Goal: Task Accomplishment & Management: Use online tool/utility

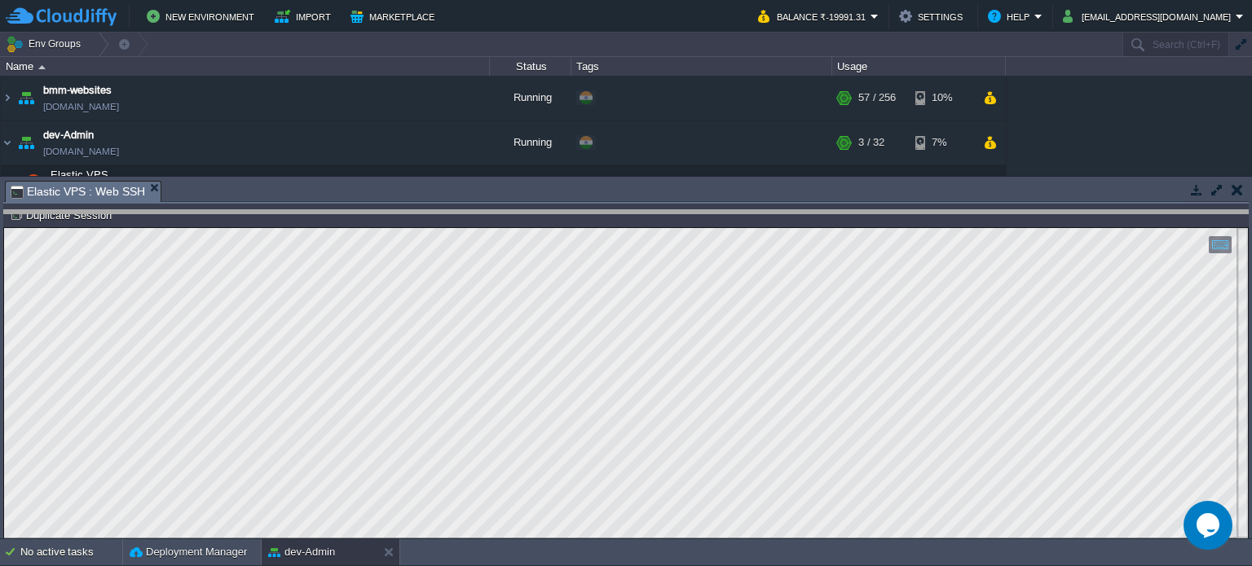
drag, startPoint x: 568, startPoint y: 198, endPoint x: 593, endPoint y: 359, distance: 163.3
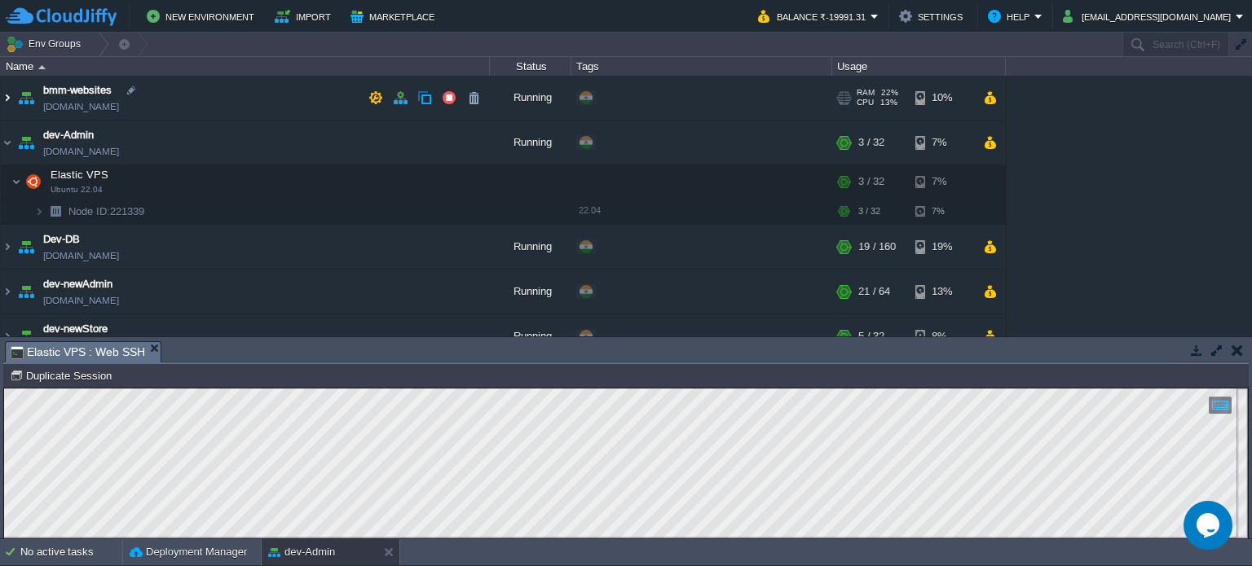
click at [4, 98] on img at bounding box center [7, 98] width 13 height 44
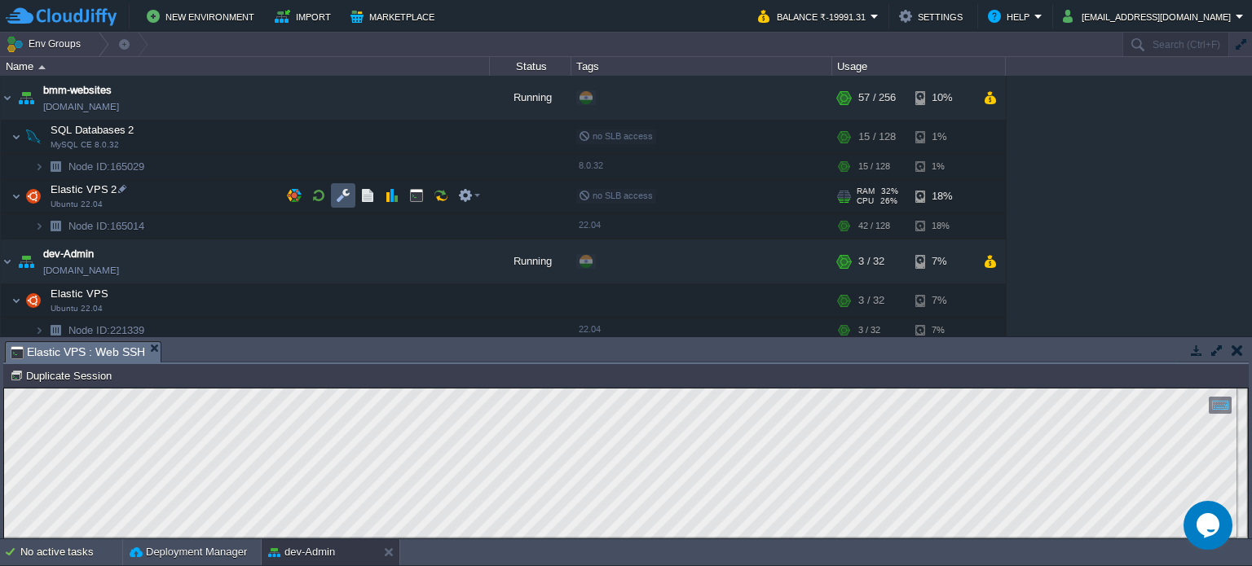
click at [346, 196] on button "button" at bounding box center [343, 195] width 15 height 15
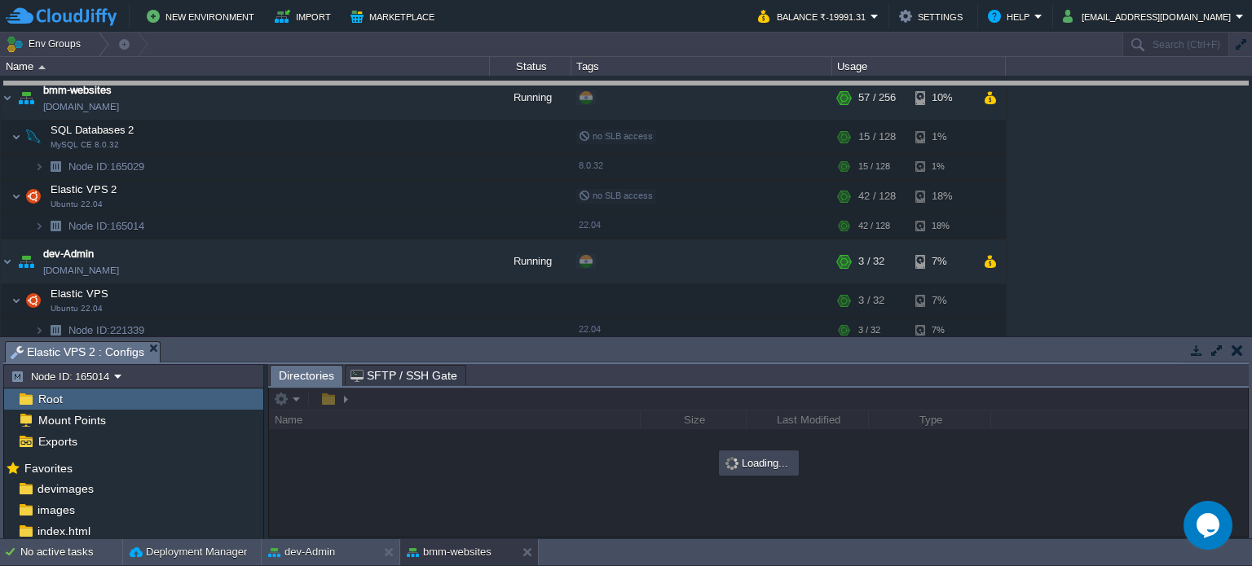
drag, startPoint x: 619, startPoint y: 361, endPoint x: 597, endPoint y: 101, distance: 260.9
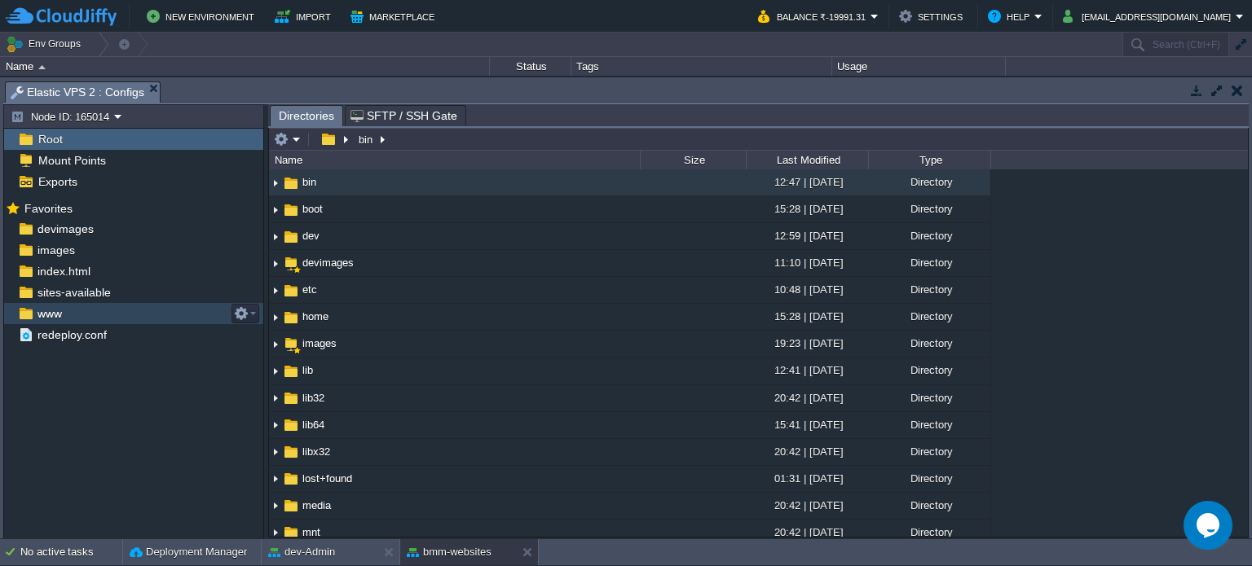
click at [60, 314] on span "www" at bounding box center [49, 313] width 30 height 15
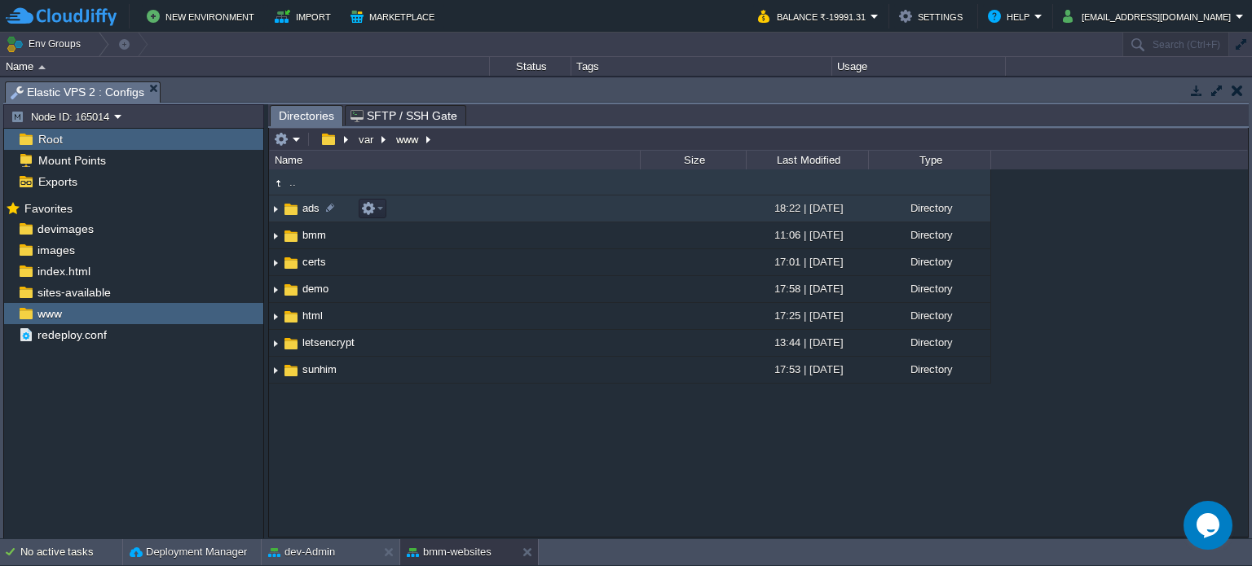
click at [308, 211] on span "ads" at bounding box center [311, 208] width 22 height 14
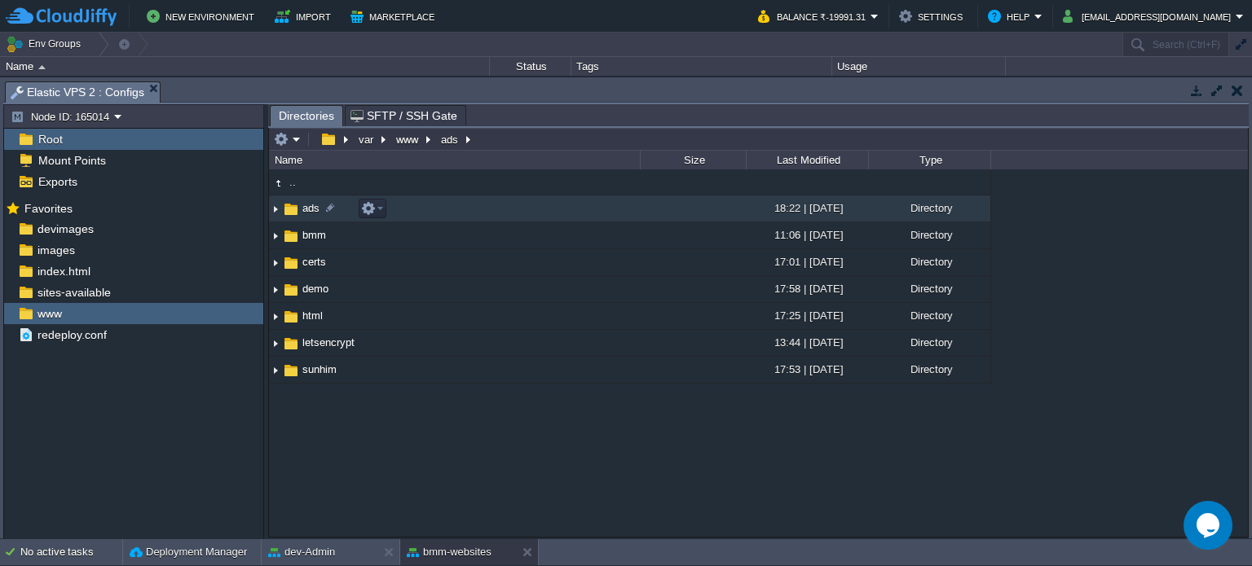
click at [308, 211] on span "ads" at bounding box center [311, 208] width 22 height 14
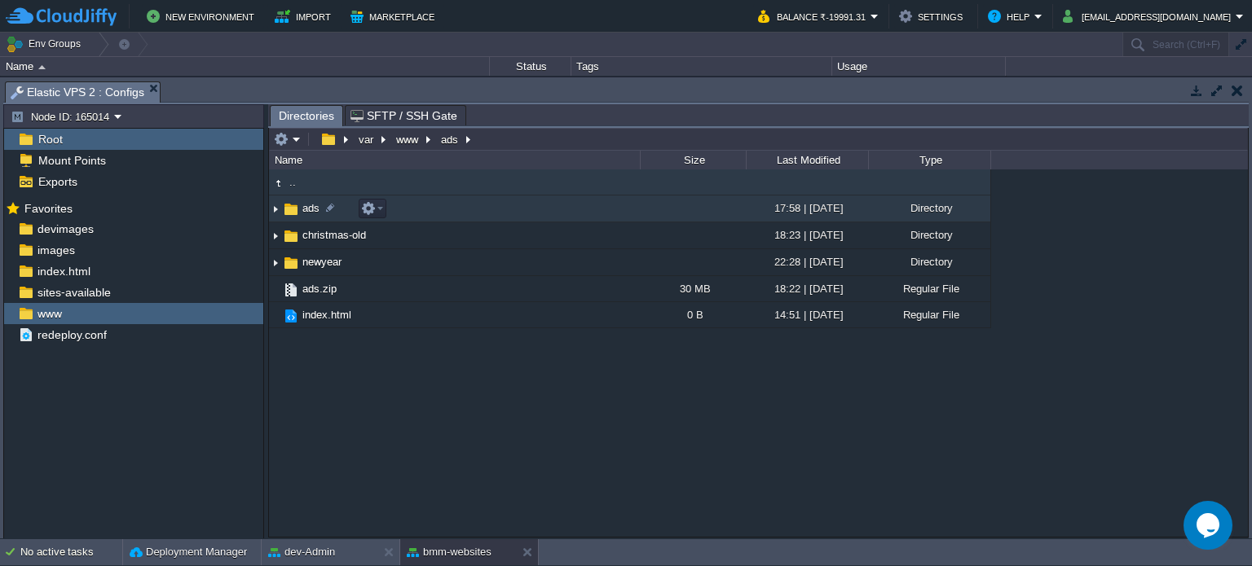
click at [310, 204] on span "ads" at bounding box center [311, 208] width 22 height 14
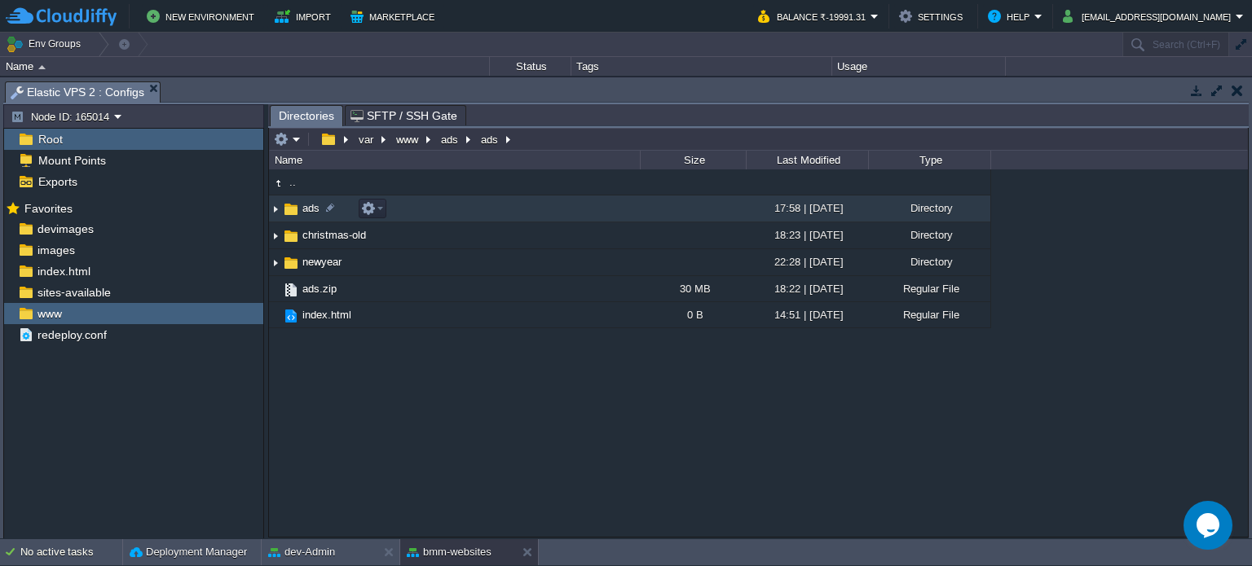
click at [310, 204] on span "ads" at bounding box center [311, 208] width 22 height 14
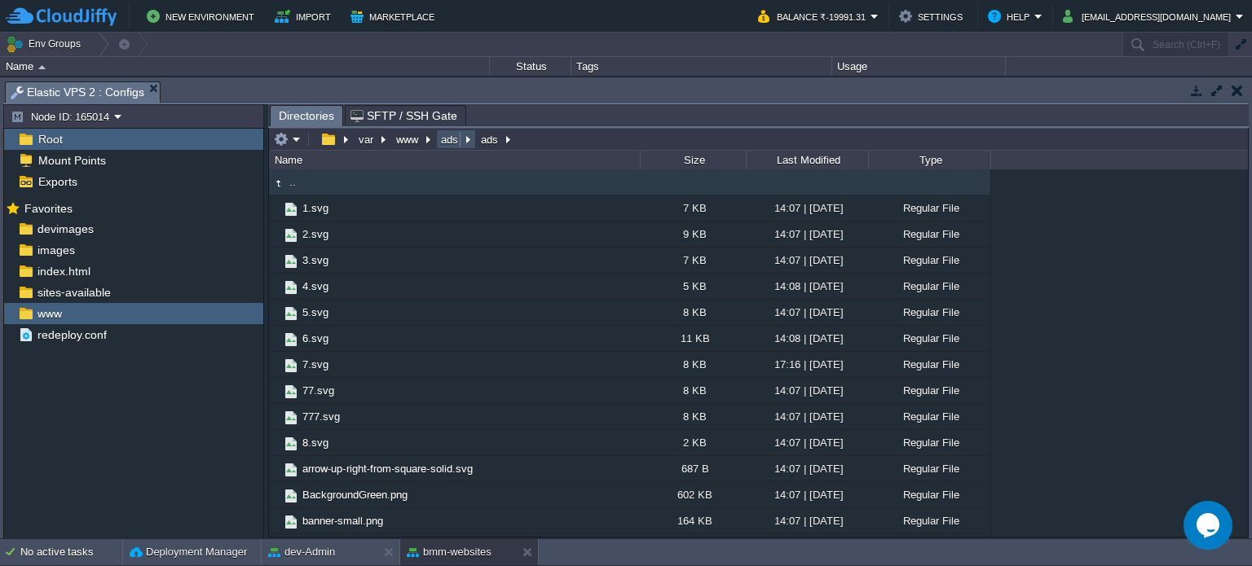
click at [447, 143] on button "ads" at bounding box center [450, 139] width 24 height 15
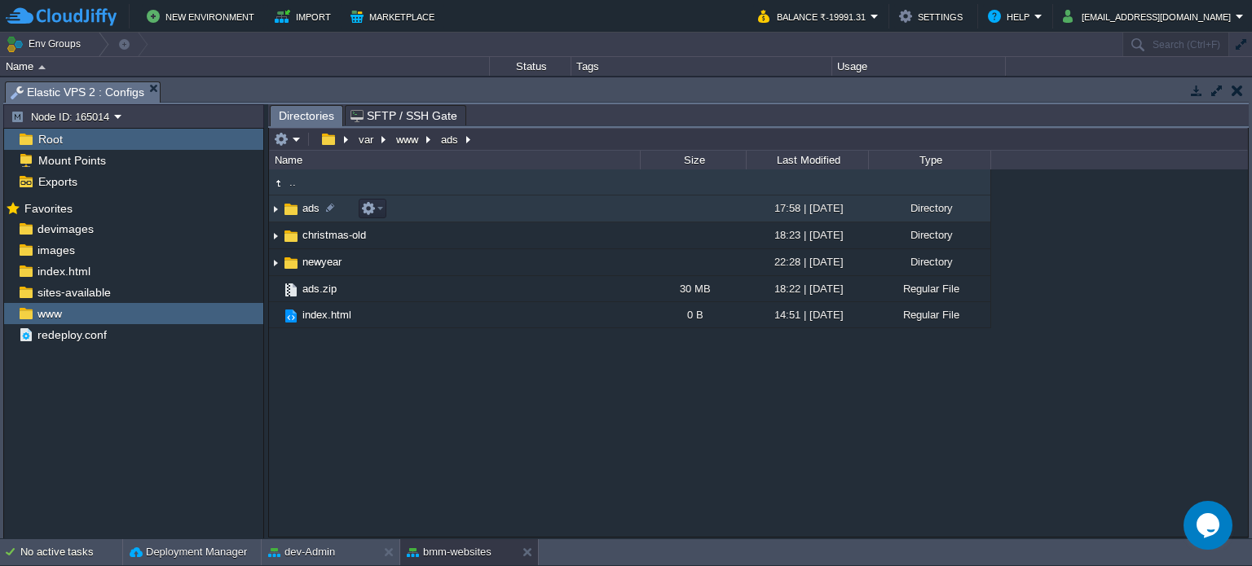
click at [306, 204] on span "ads" at bounding box center [311, 208] width 22 height 14
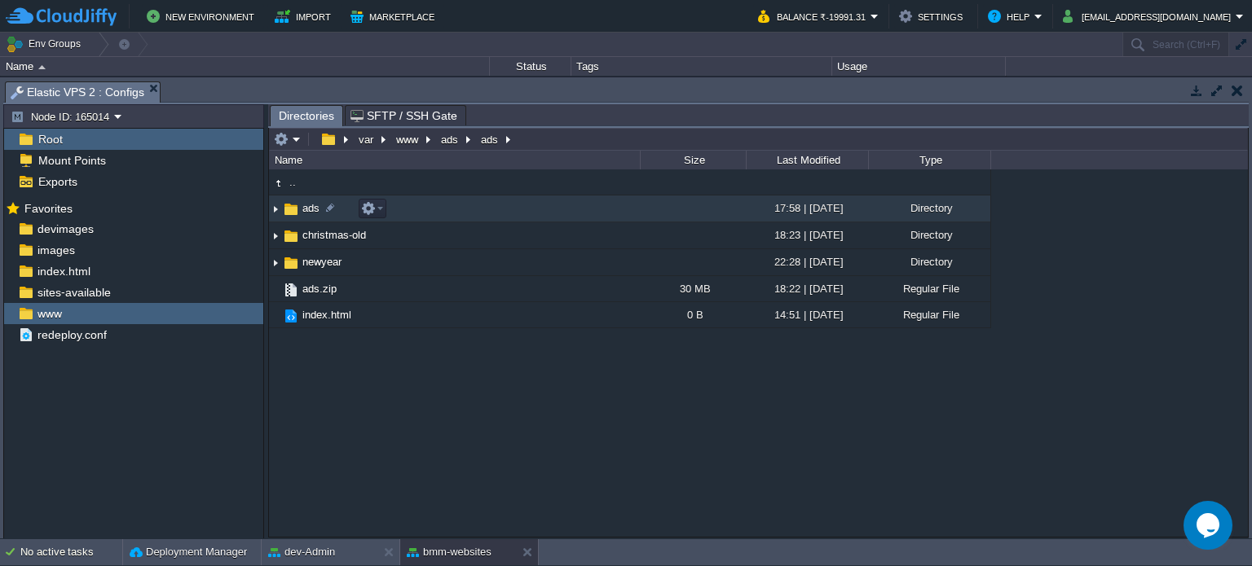
click at [306, 204] on span "ads" at bounding box center [311, 208] width 22 height 14
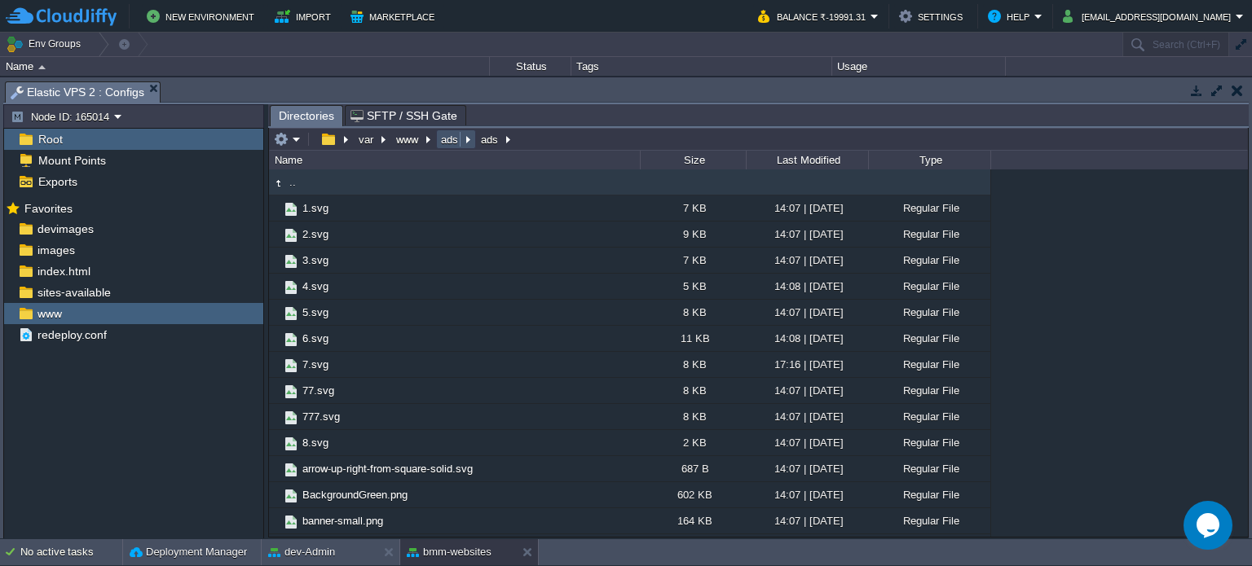
click at [448, 137] on button "ads" at bounding box center [450, 139] width 24 height 15
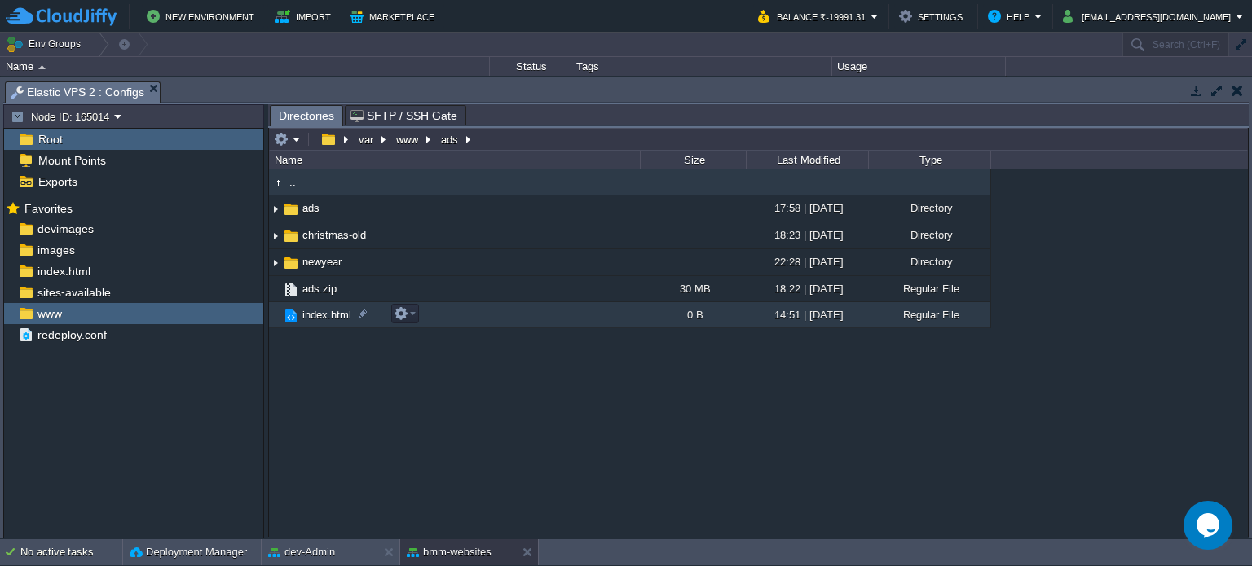
click at [358, 384] on div ".. ads 17:58 | [DATE] Directory christmas-old 18:23 | [DATE] Directory newyear …" at bounding box center [758, 354] width 979 height 368
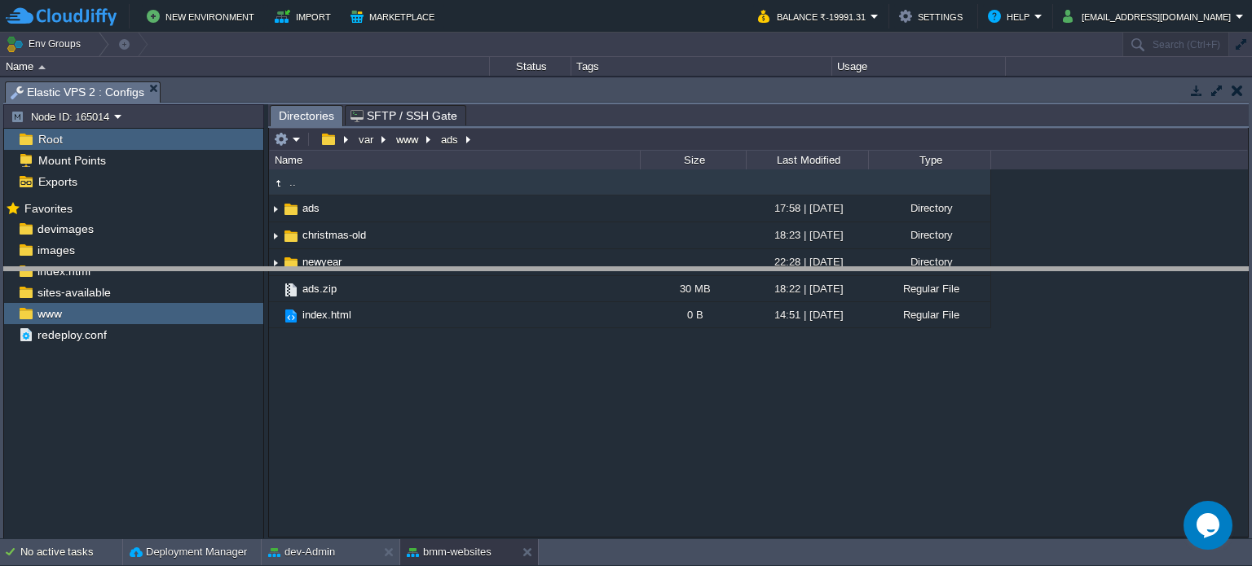
drag, startPoint x: 557, startPoint y: 94, endPoint x: 571, endPoint y: 280, distance: 186.3
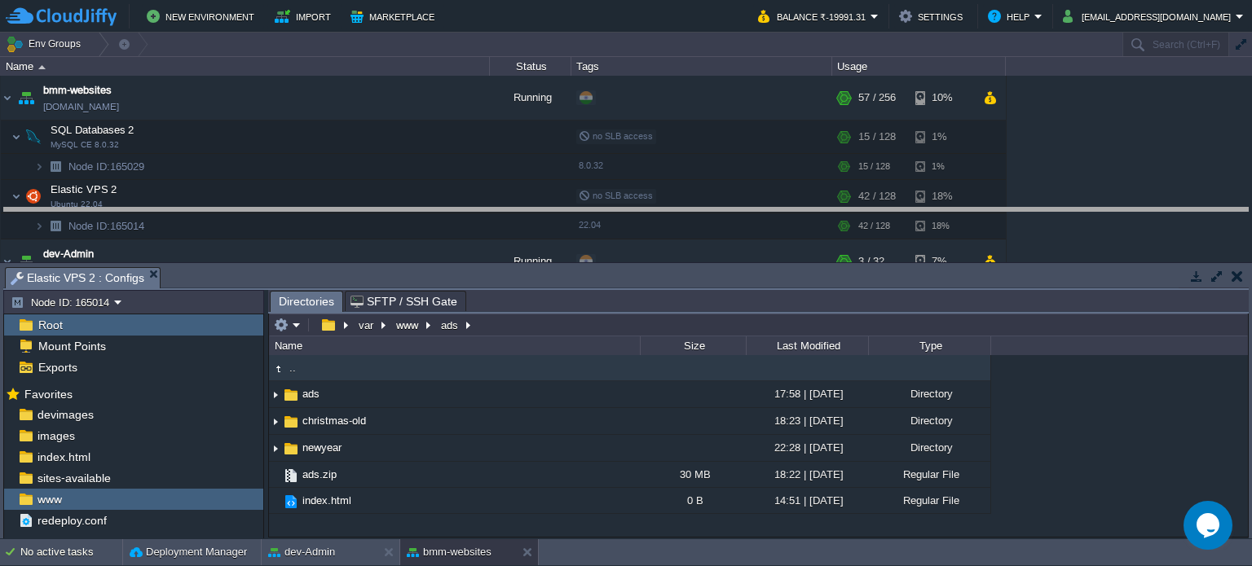
drag, startPoint x: 568, startPoint y: 283, endPoint x: 546, endPoint y: 220, distance: 66.5
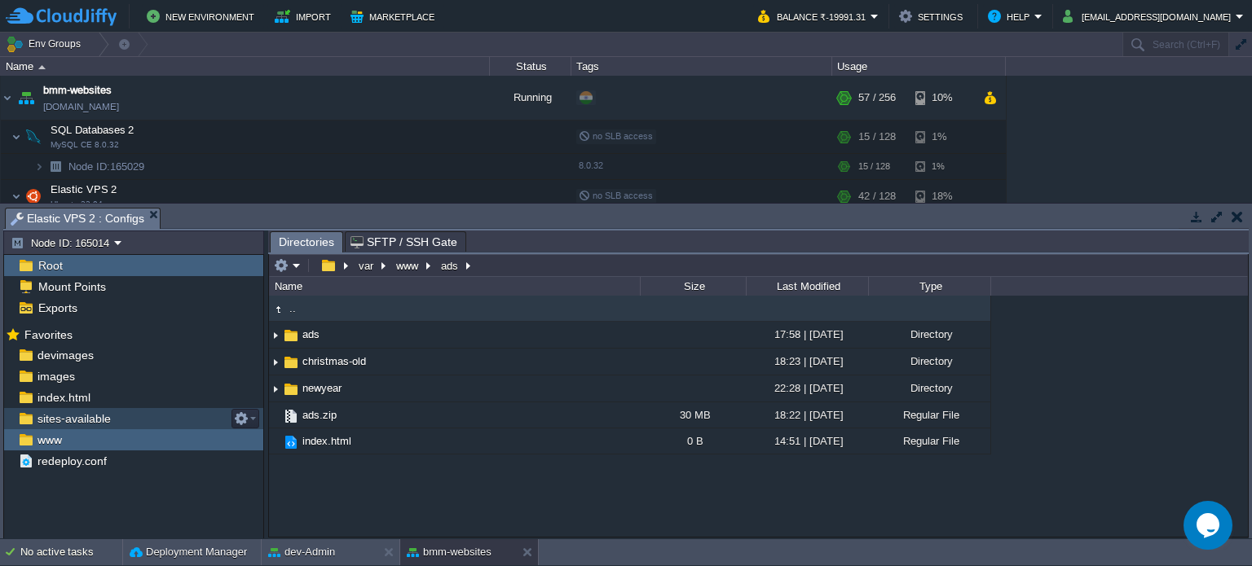
click at [77, 415] on span "sites-available" at bounding box center [73, 419] width 79 height 15
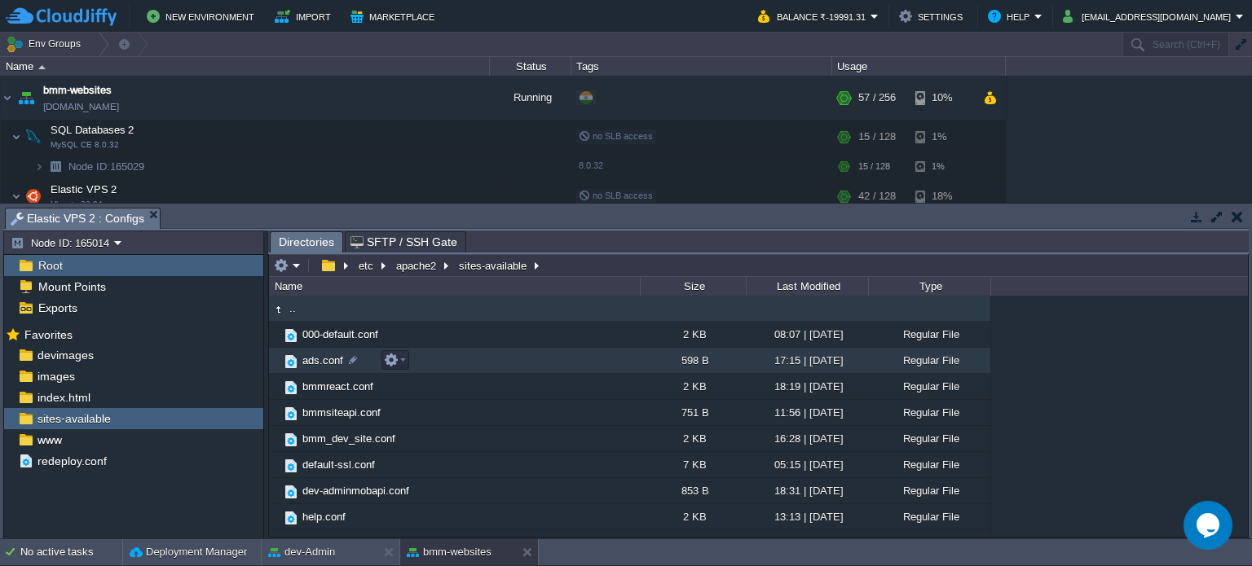
click at [320, 362] on span "ads.conf" at bounding box center [323, 361] width 46 height 14
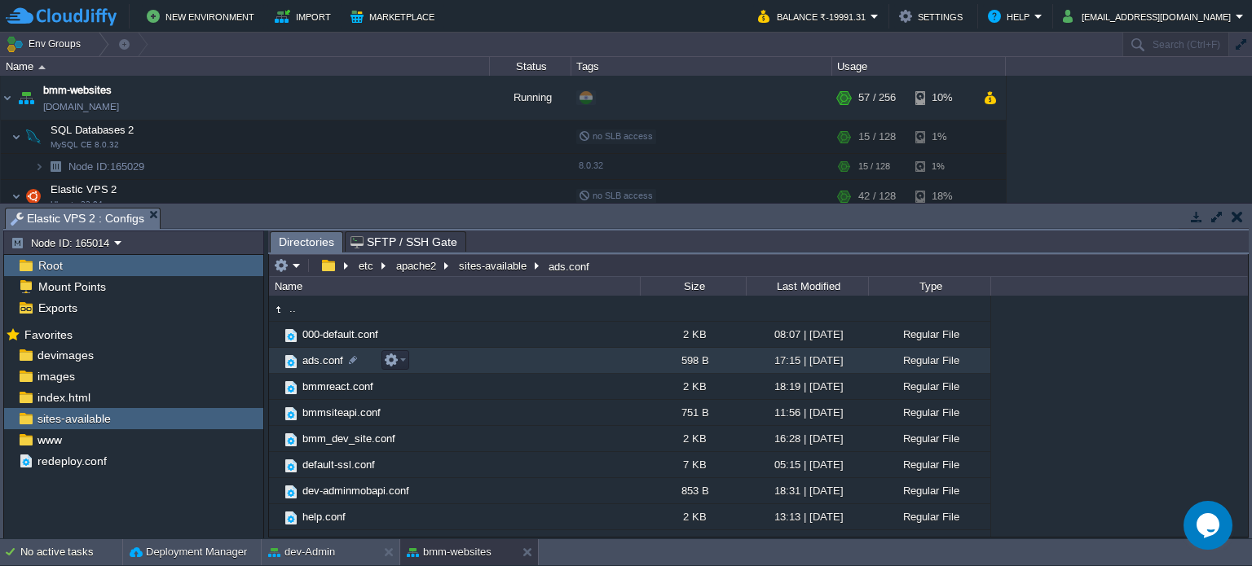
click at [320, 362] on span "ads.conf" at bounding box center [323, 361] width 46 height 14
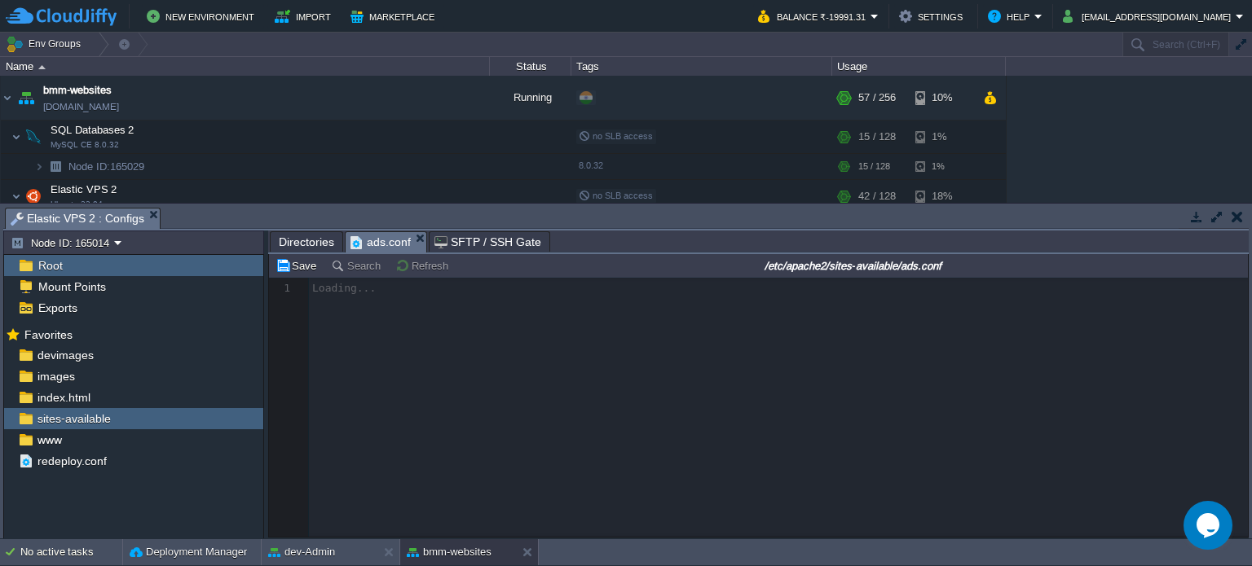
click at [306, 241] on span "Directories" at bounding box center [306, 242] width 55 height 20
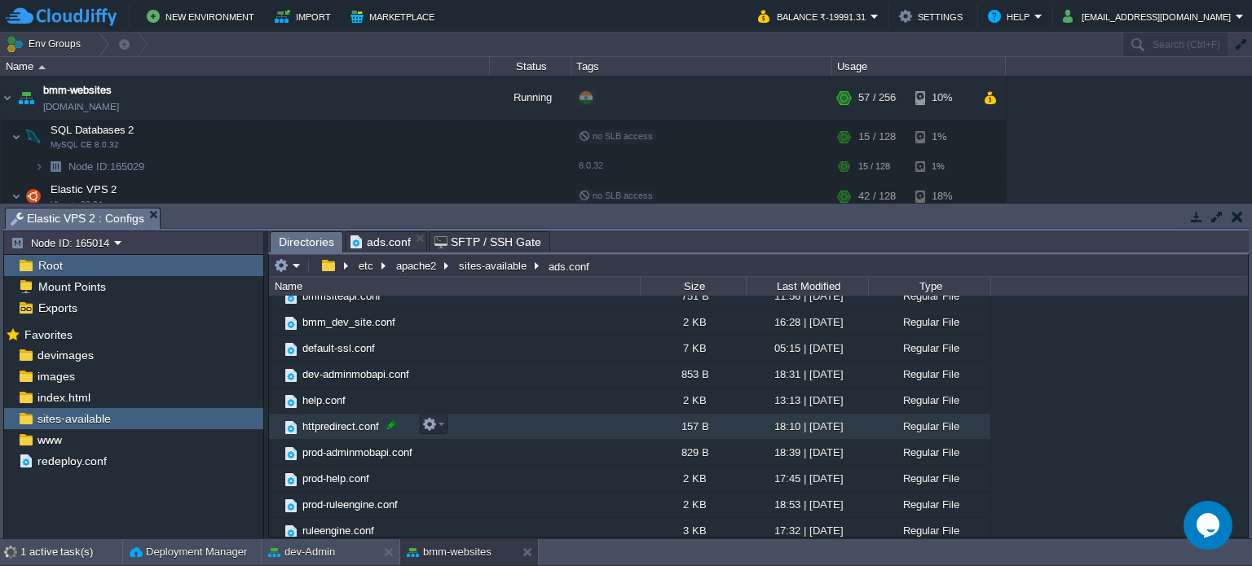
scroll to position [36, 0]
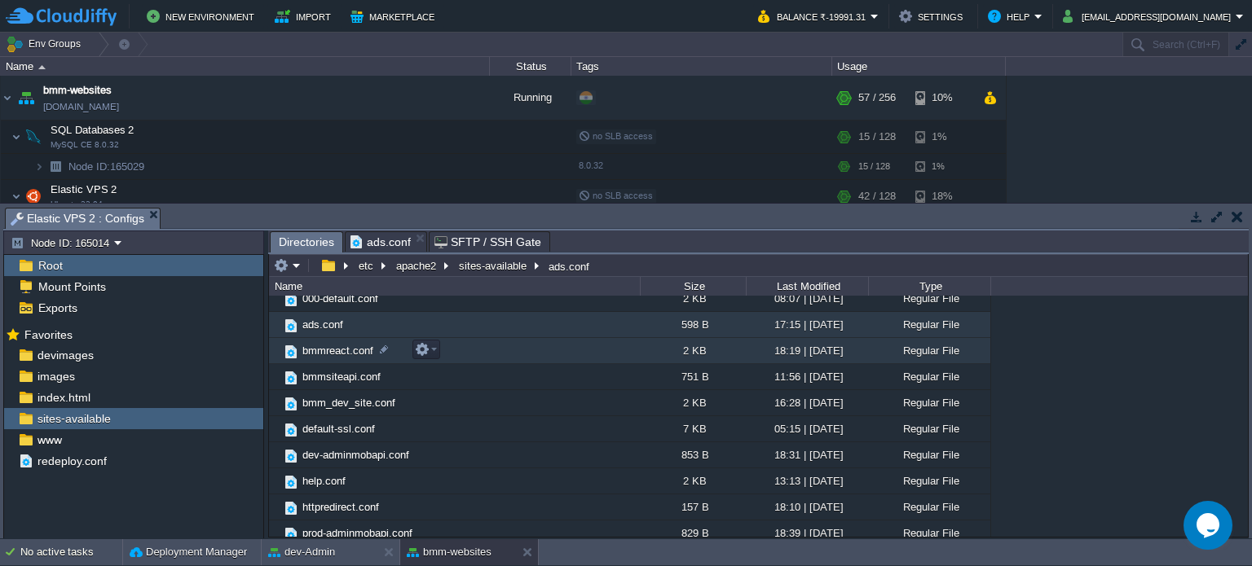
click at [327, 347] on span "bmmreact.conf" at bounding box center [338, 351] width 76 height 14
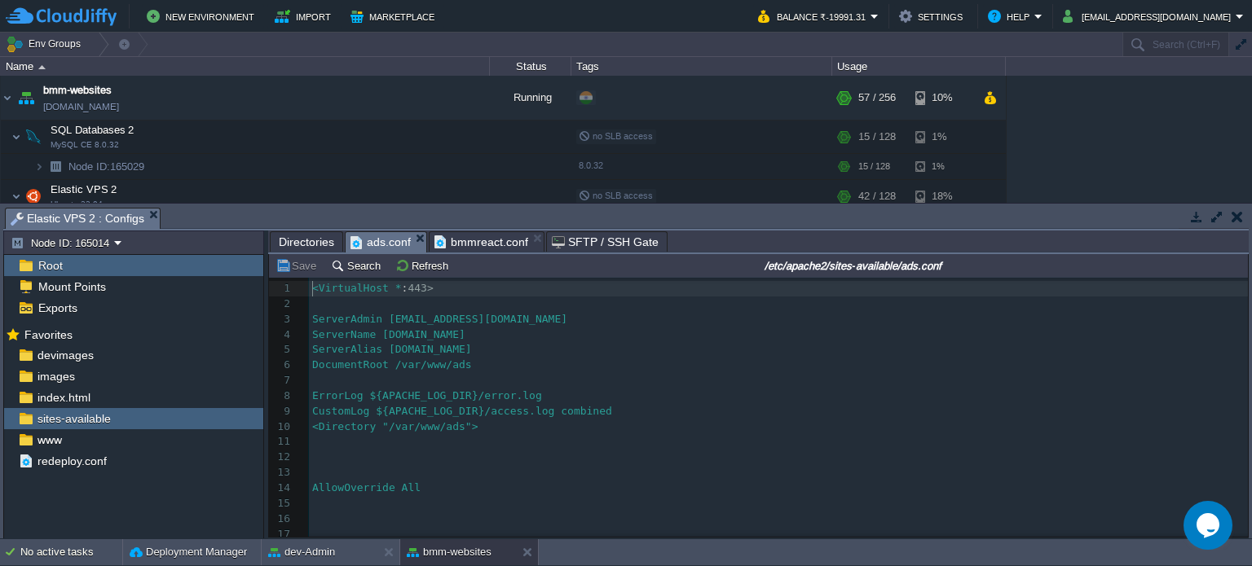
click at [374, 240] on span "ads.conf" at bounding box center [380, 242] width 60 height 20
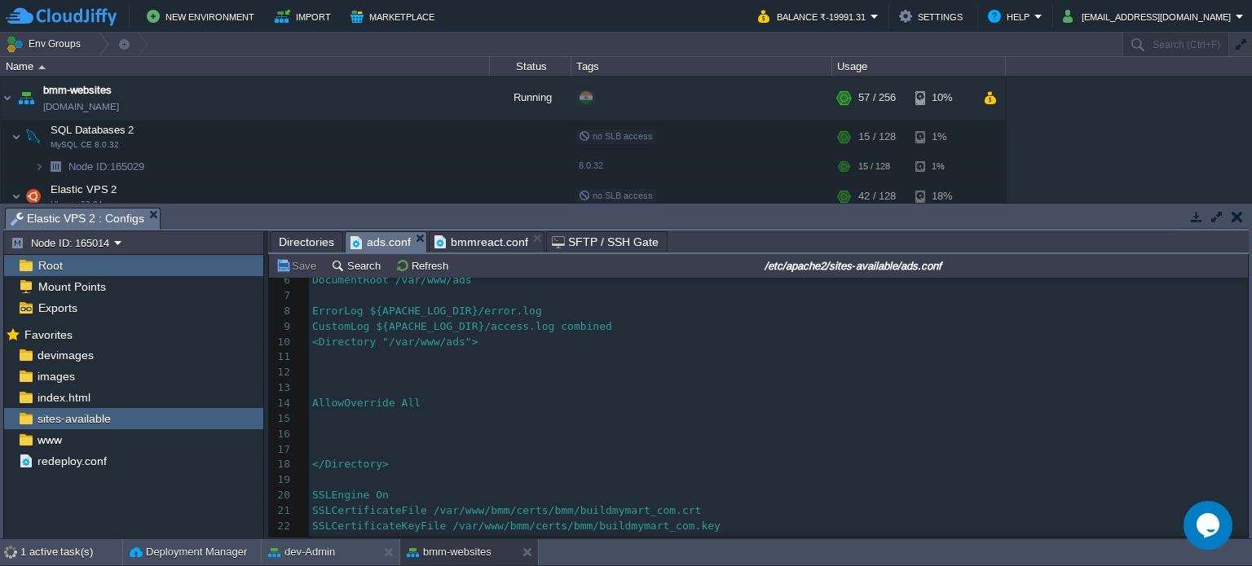
scroll to position [114, 0]
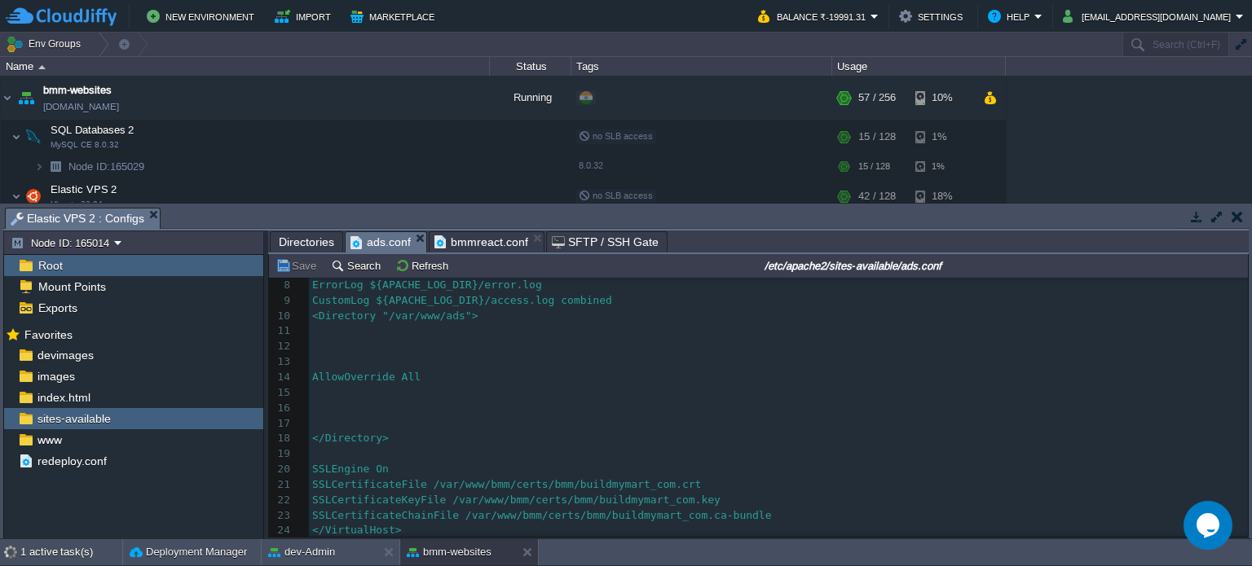
click at [473, 247] on span "bmmreact.conf" at bounding box center [481, 242] width 94 height 20
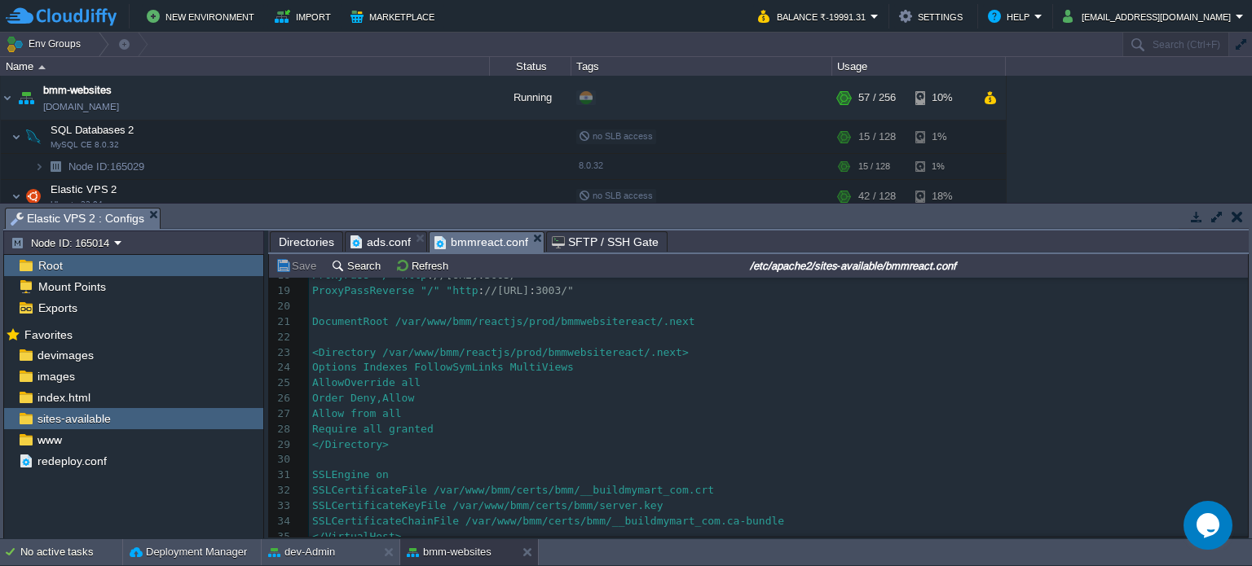
scroll to position [284, 0]
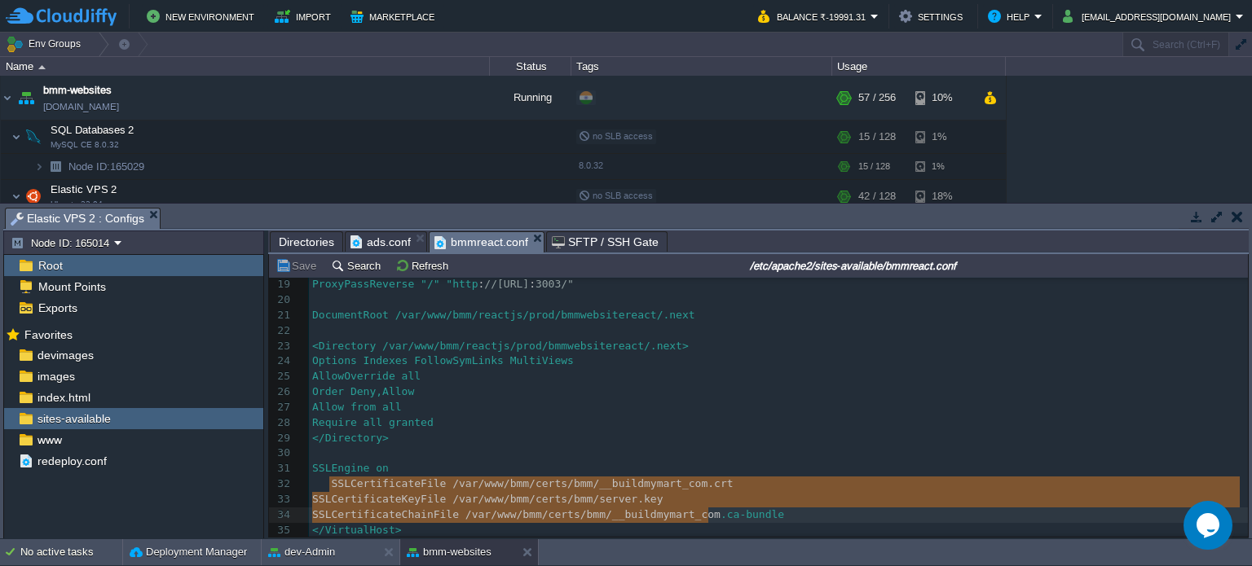
type textarea "SSLCertificateFile /var/www/bmm/certs/bmm/__buildmymart_com.crt SSLCertificateK…"
drag, startPoint x: 329, startPoint y: 482, endPoint x: 776, endPoint y: 515, distance: 447.9
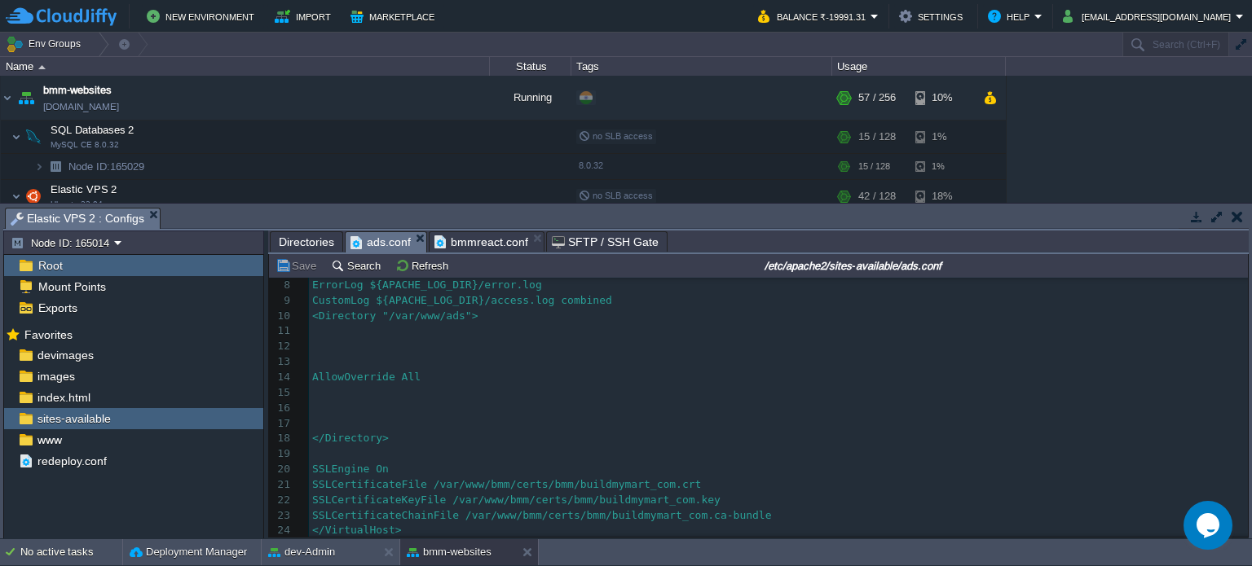
click at [375, 245] on span "ads.conf" at bounding box center [380, 242] width 60 height 20
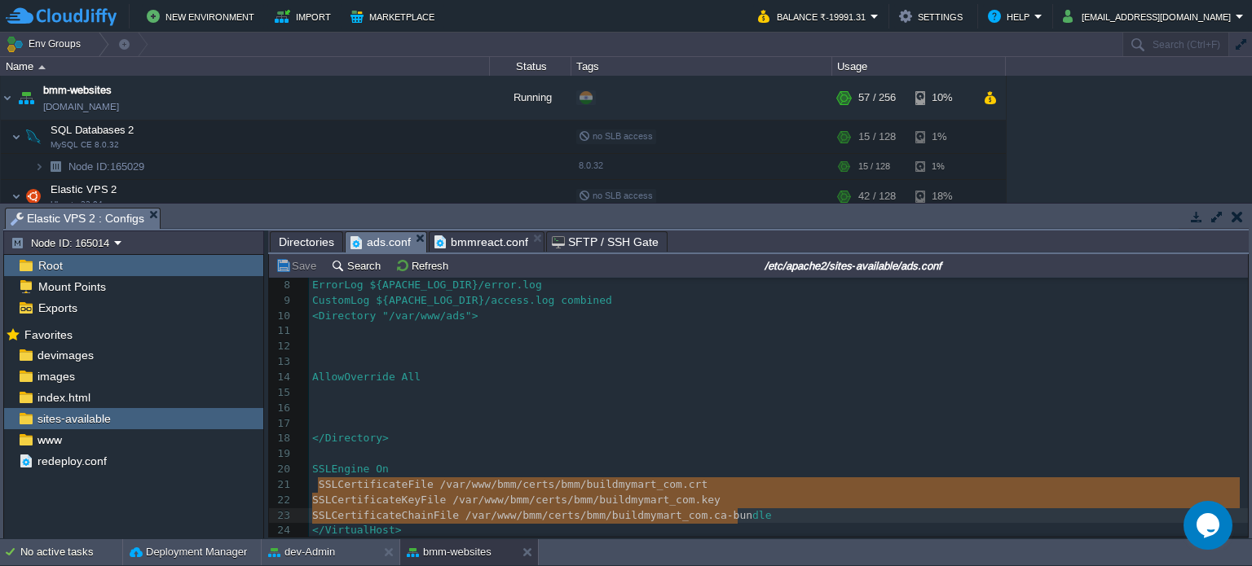
type textarea "SSLCertificateFile /var/www/bmm/certs/bmm/buildmymart_com.crt SSLCertificateKey…"
drag, startPoint x: 320, startPoint y: 481, endPoint x: 743, endPoint y: 507, distance: 424.6
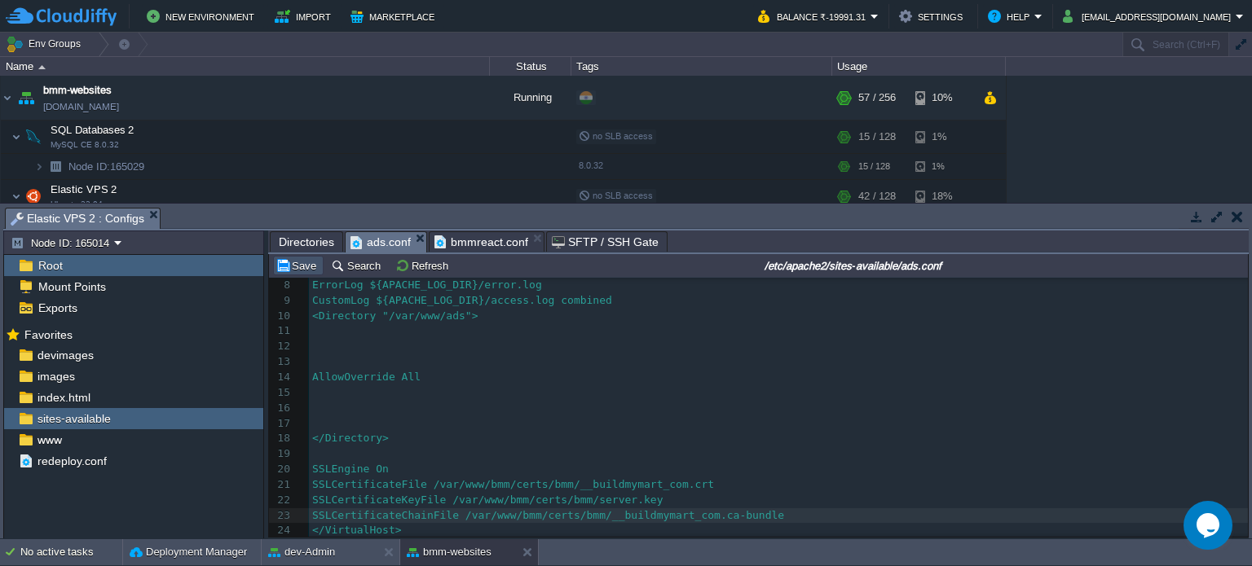
click at [302, 267] on button "Save" at bounding box center [298, 265] width 46 height 15
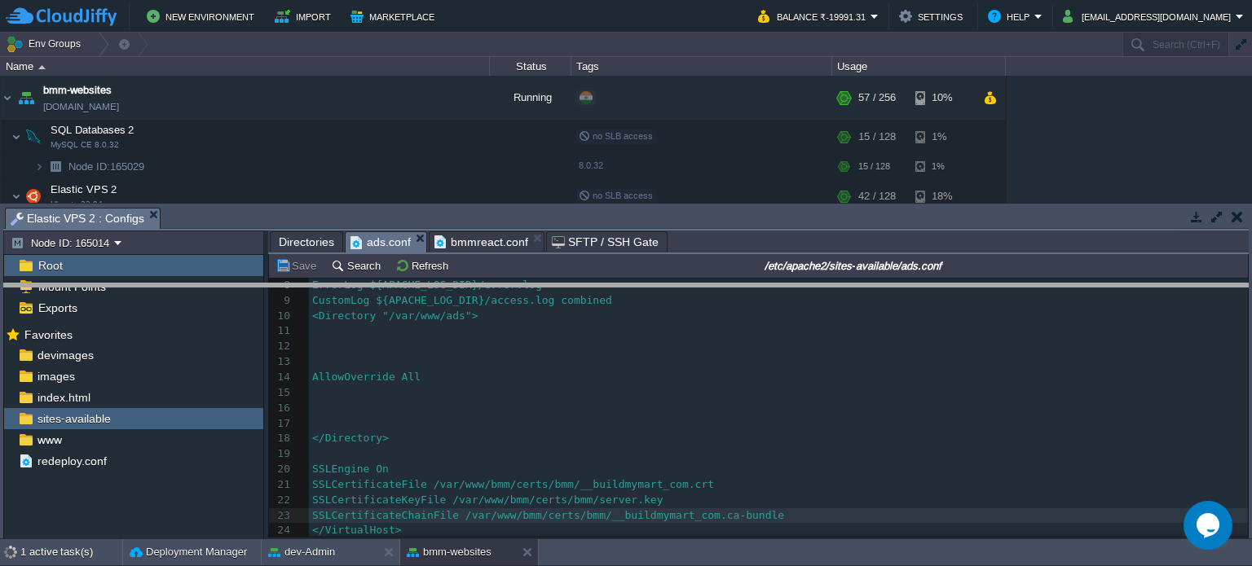
drag, startPoint x: 658, startPoint y: 220, endPoint x: 561, endPoint y: 276, distance: 112.1
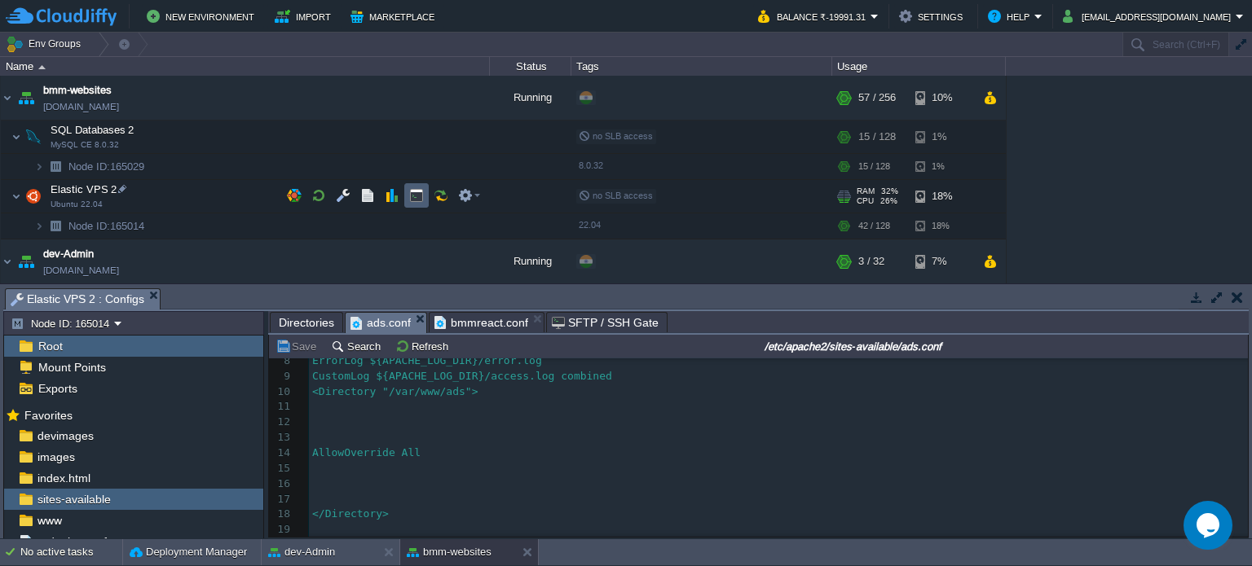
click at [426, 196] on td at bounding box center [416, 195] width 24 height 24
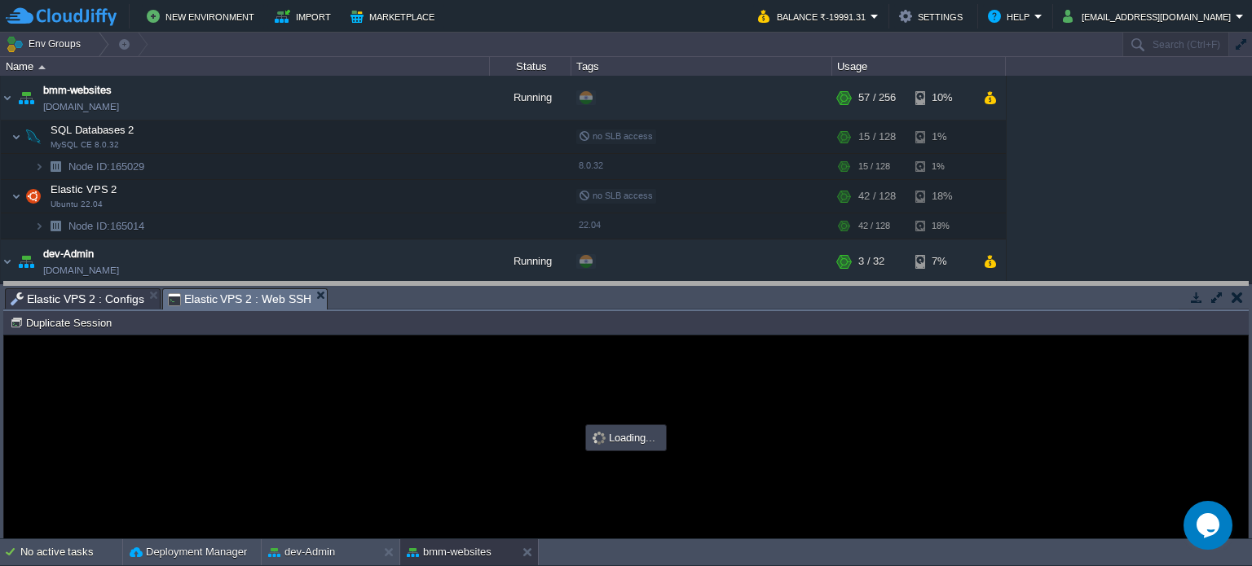
drag, startPoint x: 621, startPoint y: 297, endPoint x: 623, endPoint y: 198, distance: 98.6
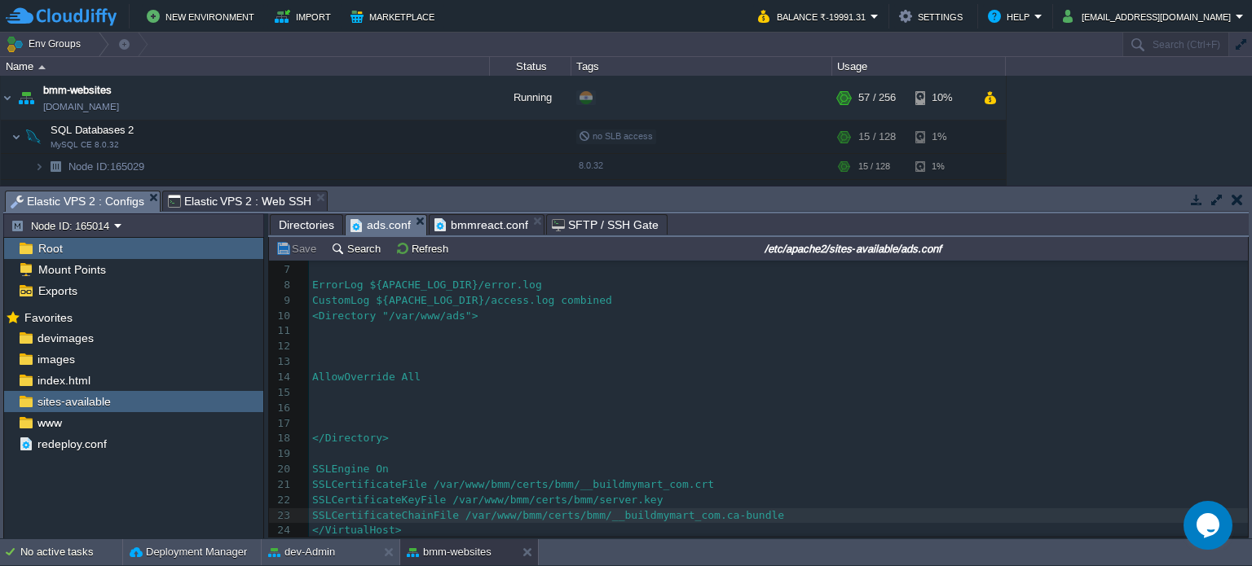
click at [90, 205] on span "Elastic VPS 2 : Configs" at bounding box center [78, 202] width 134 height 20
type input "#000000"
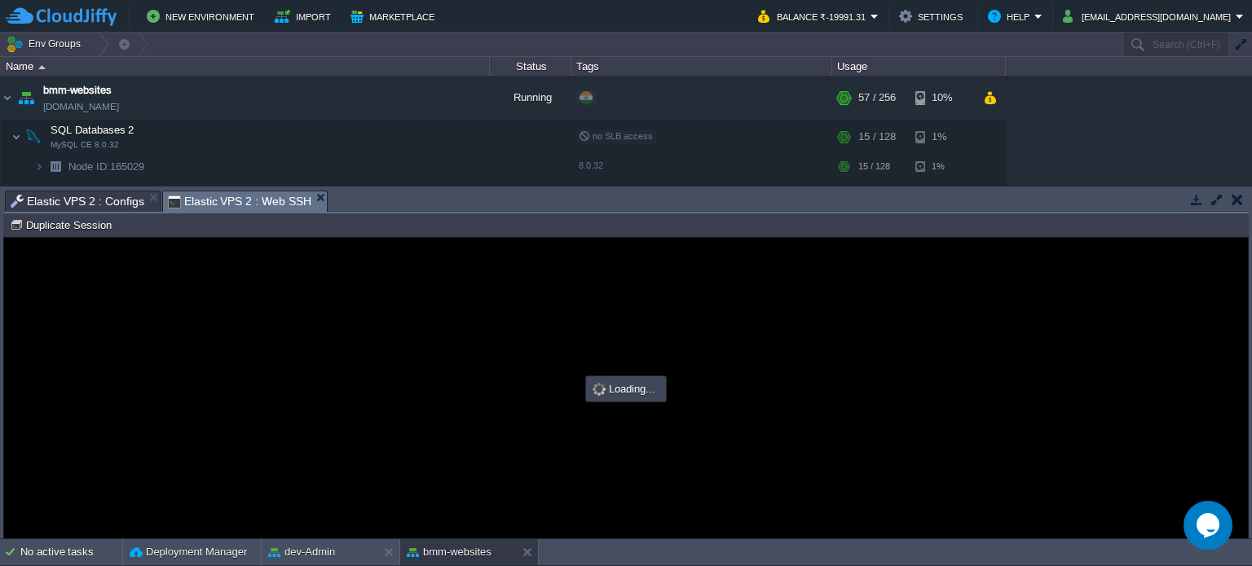
click at [242, 201] on span "Elastic VPS 2 : Web SSH" at bounding box center [239, 202] width 143 height 20
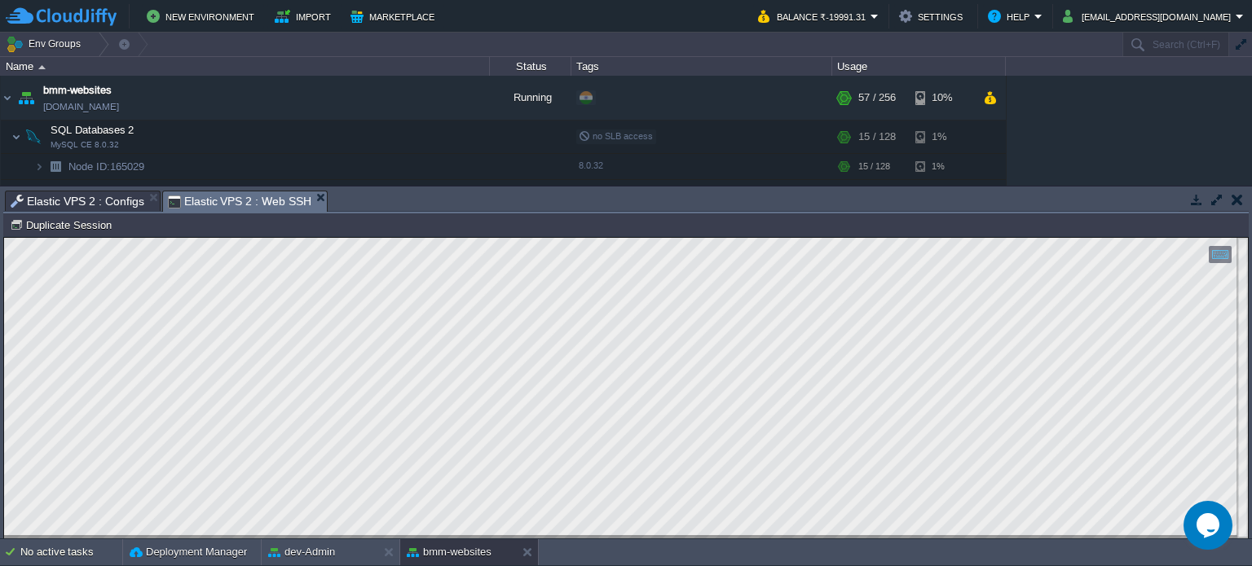
drag, startPoint x: 108, startPoint y: 203, endPoint x: 262, endPoint y: 223, distance: 155.3
click at [108, 203] on span "Elastic VPS 2 : Configs" at bounding box center [78, 202] width 134 height 20
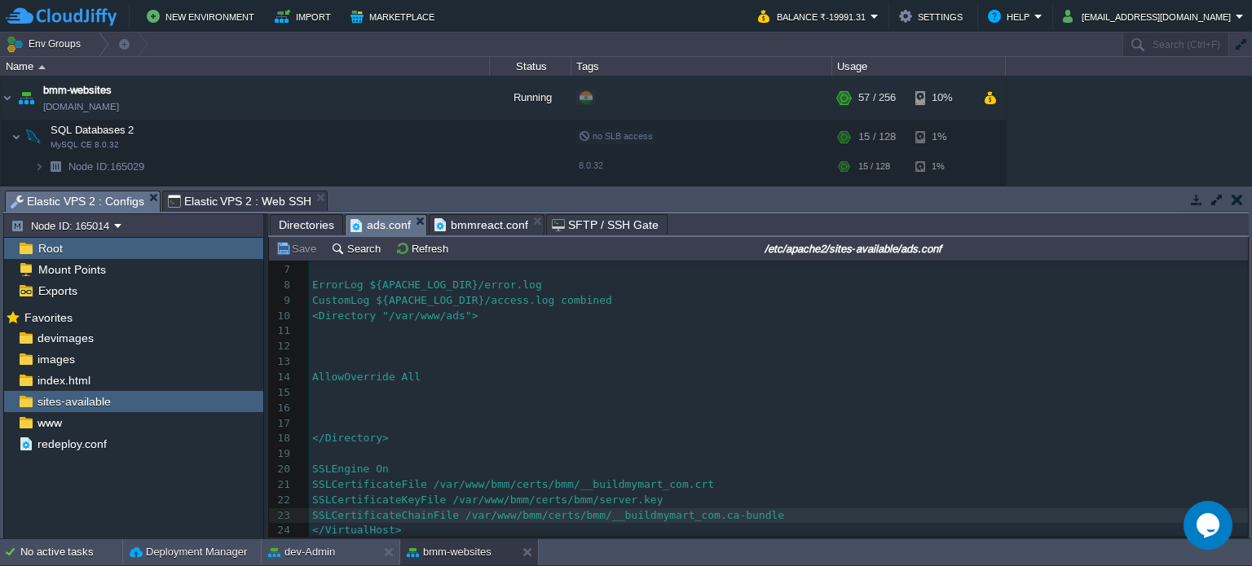
click at [302, 225] on span "Directories" at bounding box center [306, 225] width 55 height 20
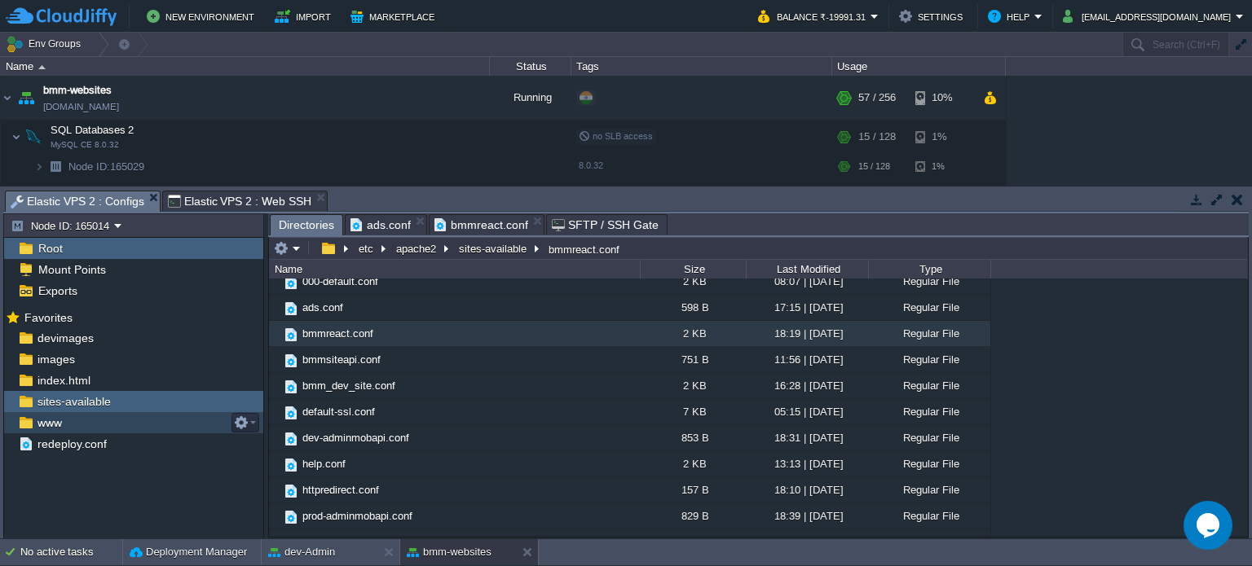
click at [56, 425] on span "www" at bounding box center [49, 423] width 30 height 15
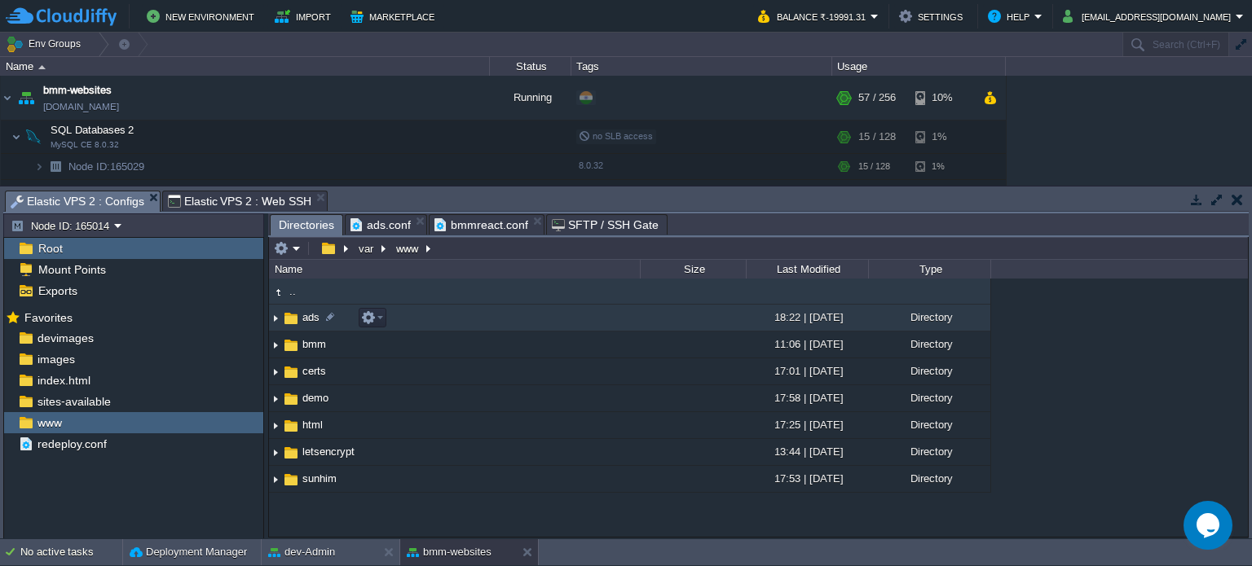
click at [306, 313] on span "ads" at bounding box center [311, 318] width 22 height 14
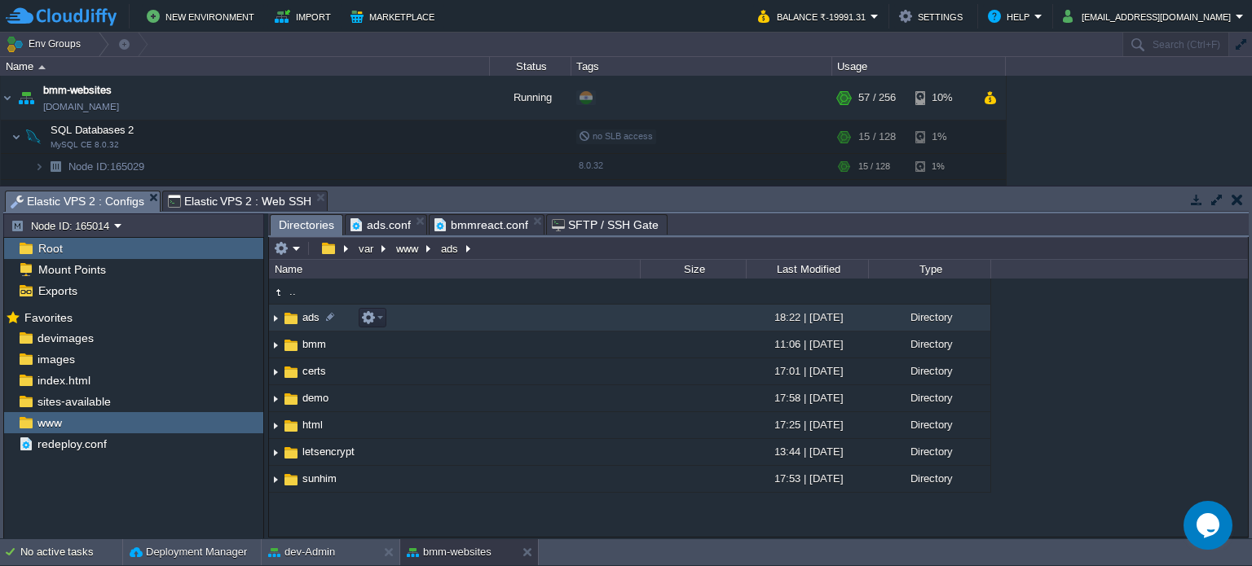
click at [306, 313] on span "ads" at bounding box center [311, 318] width 22 height 14
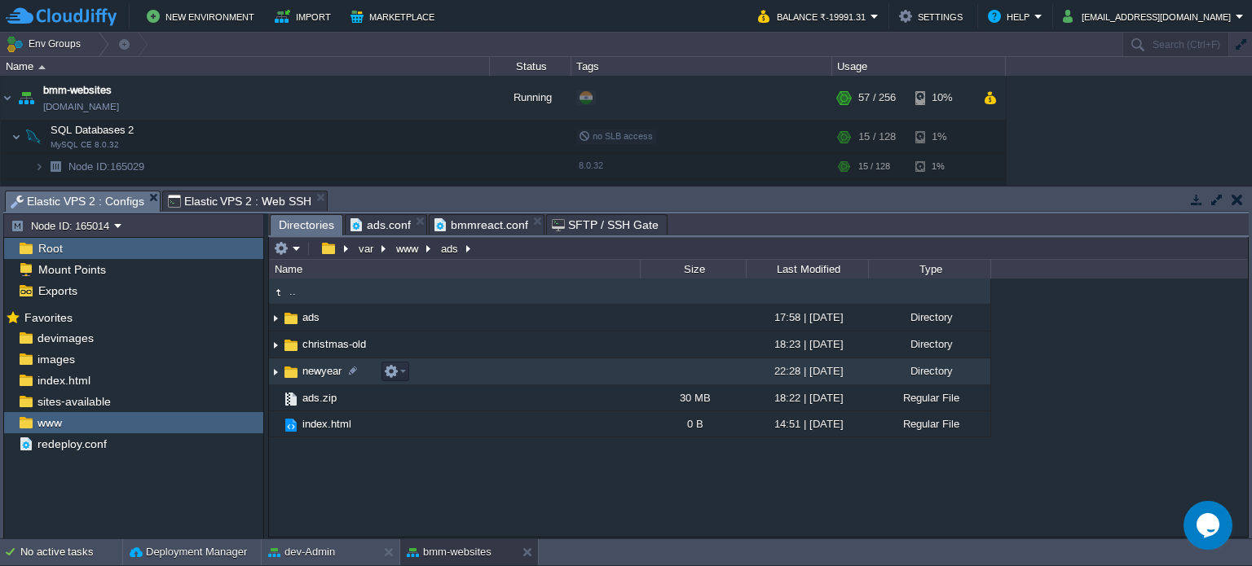
click at [331, 374] on span "newyear" at bounding box center [322, 371] width 44 height 14
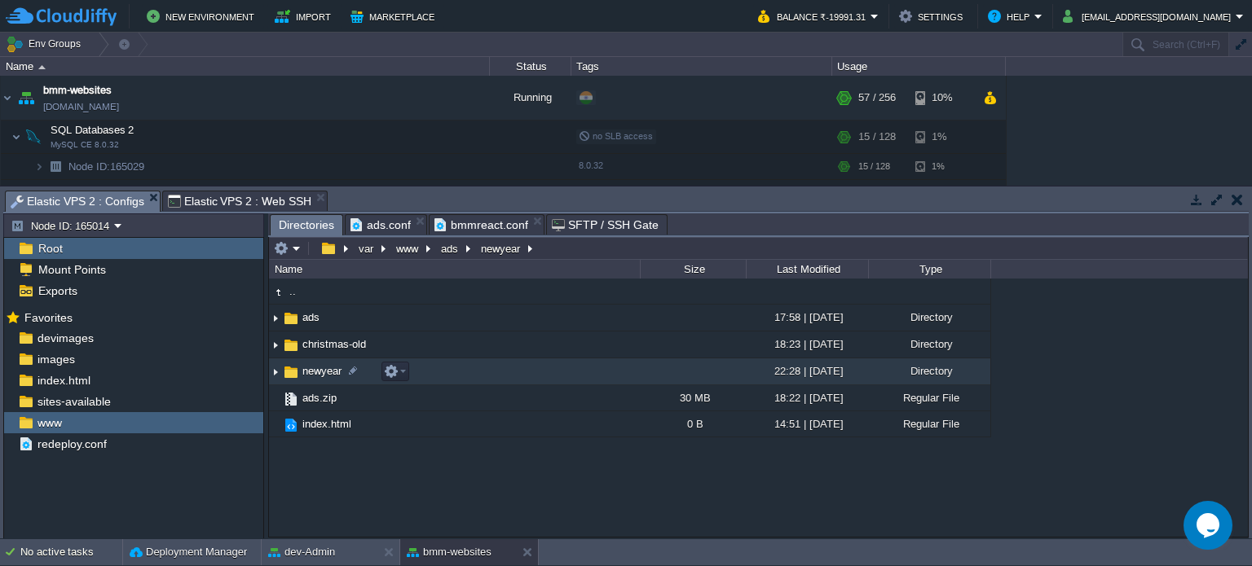
click at [331, 374] on span "newyear" at bounding box center [322, 371] width 44 height 14
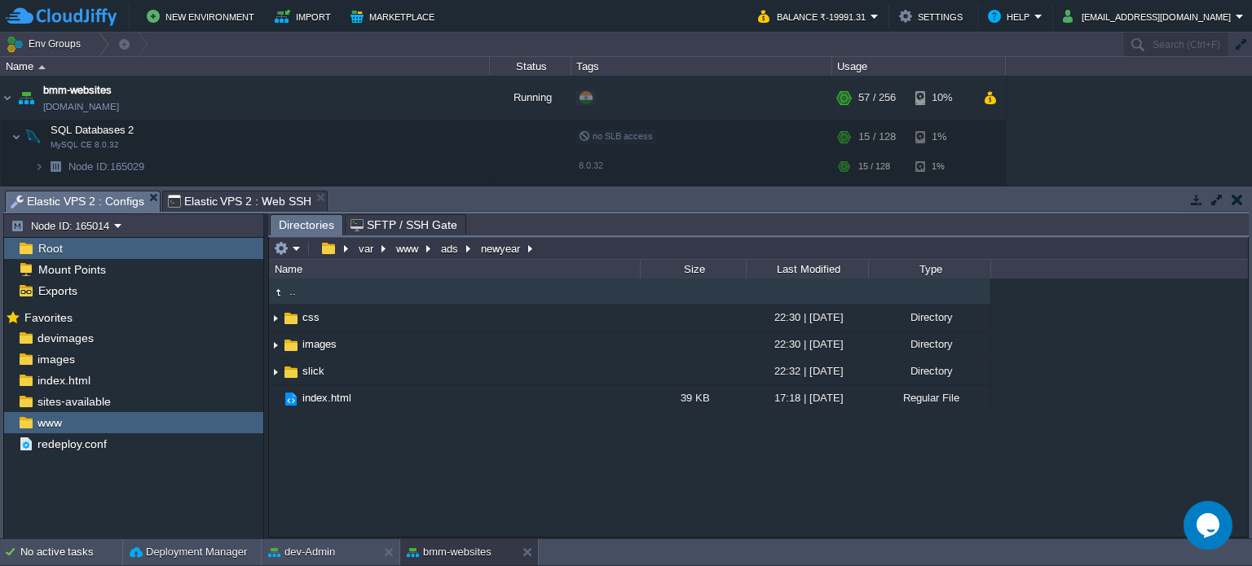
click at [235, 197] on span "Elastic VPS 2 : Web SSH" at bounding box center [239, 202] width 143 height 20
